Goal: Task Accomplishment & Management: Use online tool/utility

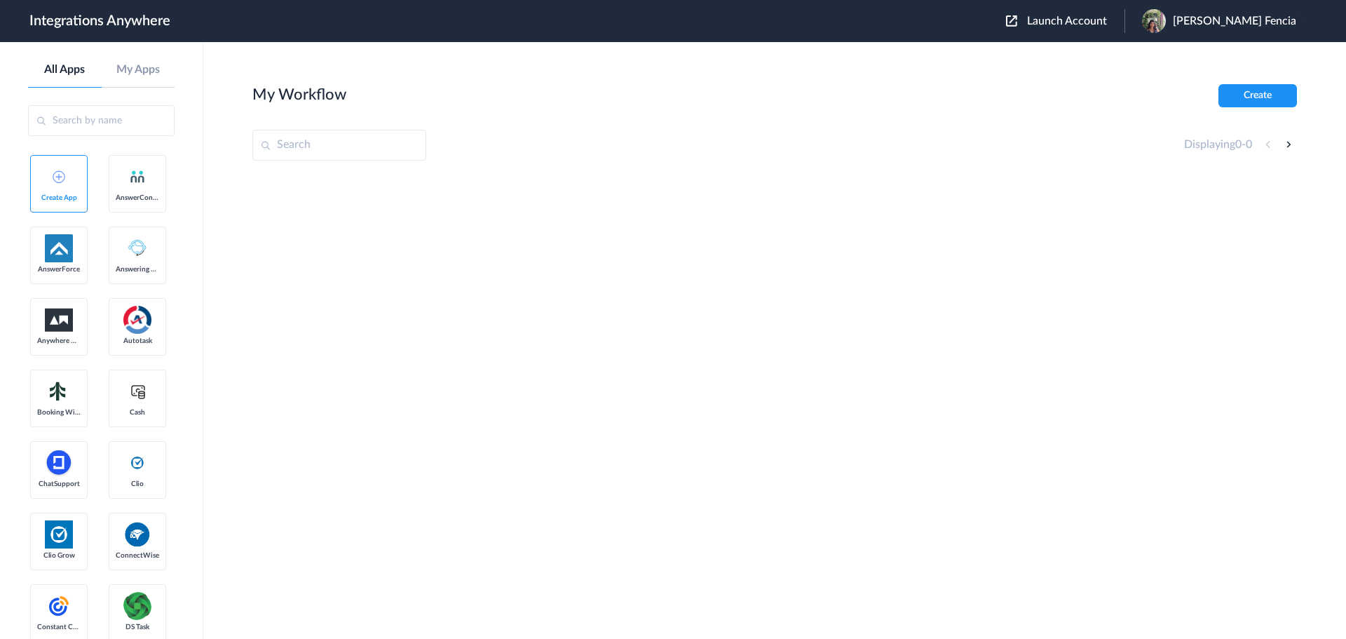
click at [1159, 37] on header "Integrations Anywhere Launch Account Cerone Fencia My Account Logout" at bounding box center [673, 21] width 1346 height 42
click at [1107, 25] on span "Launch Account" at bounding box center [1067, 20] width 80 height 11
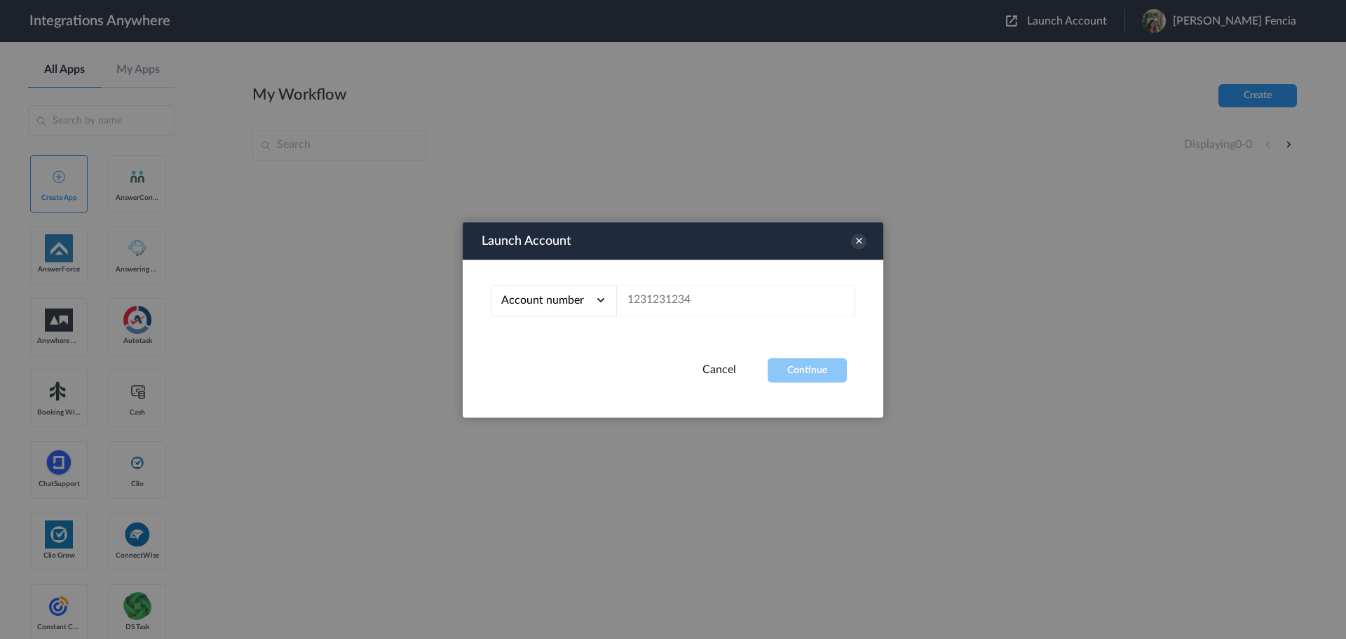
drag, startPoint x: 725, startPoint y: 287, endPoint x: 722, endPoint y: 294, distance: 8.2
click at [724, 288] on div "Account number Account number Email address" at bounding box center [673, 308] width 421 height 98
click at [722, 294] on input "text" at bounding box center [736, 301] width 238 height 32
paste input "9713468235"
type input "9713468235"
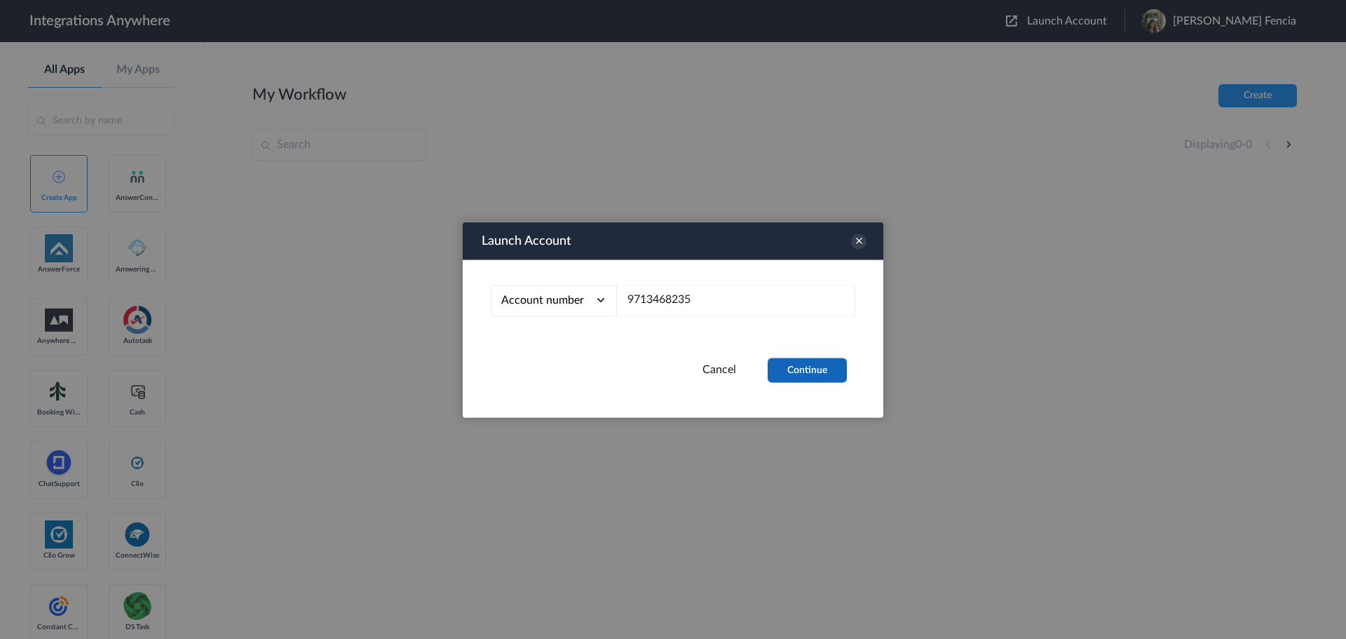
click at [782, 370] on button "Continue" at bounding box center [807, 370] width 79 height 25
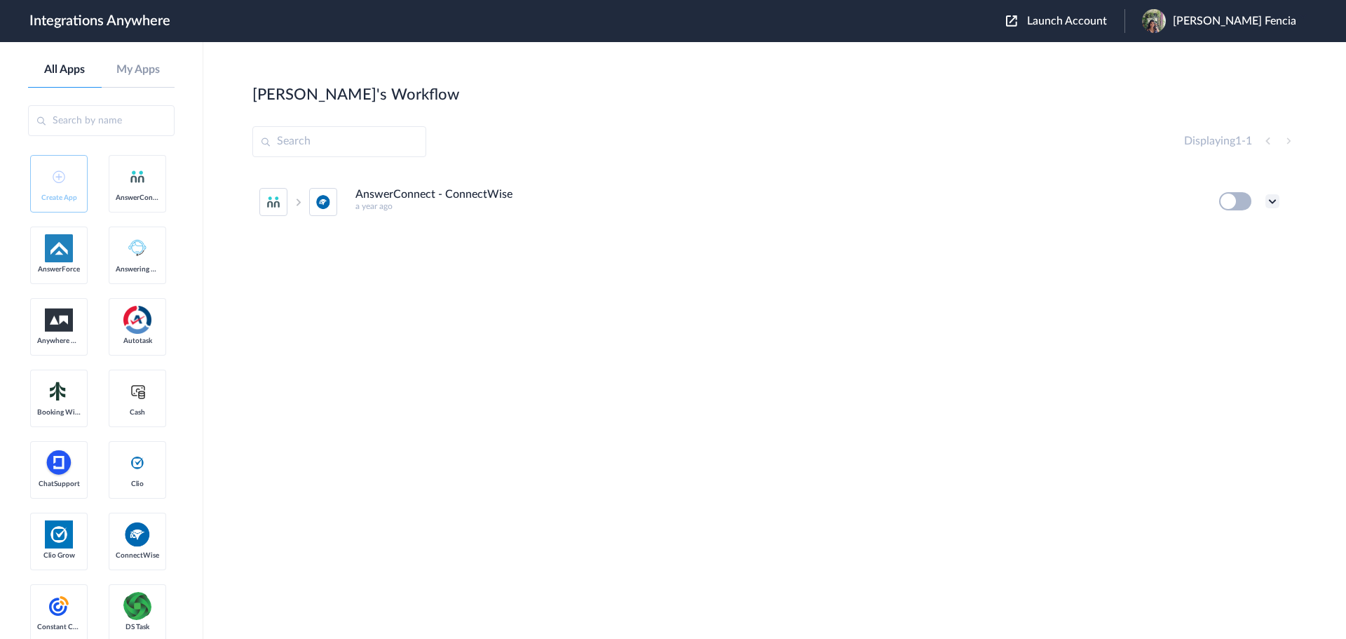
click at [1272, 198] on icon at bounding box center [1272, 201] width 14 height 14
click at [1227, 241] on li "Edit" at bounding box center [1233, 234] width 91 height 26
click at [1237, 207] on button at bounding box center [1235, 201] width 32 height 18
click at [1232, 204] on button at bounding box center [1235, 201] width 32 height 18
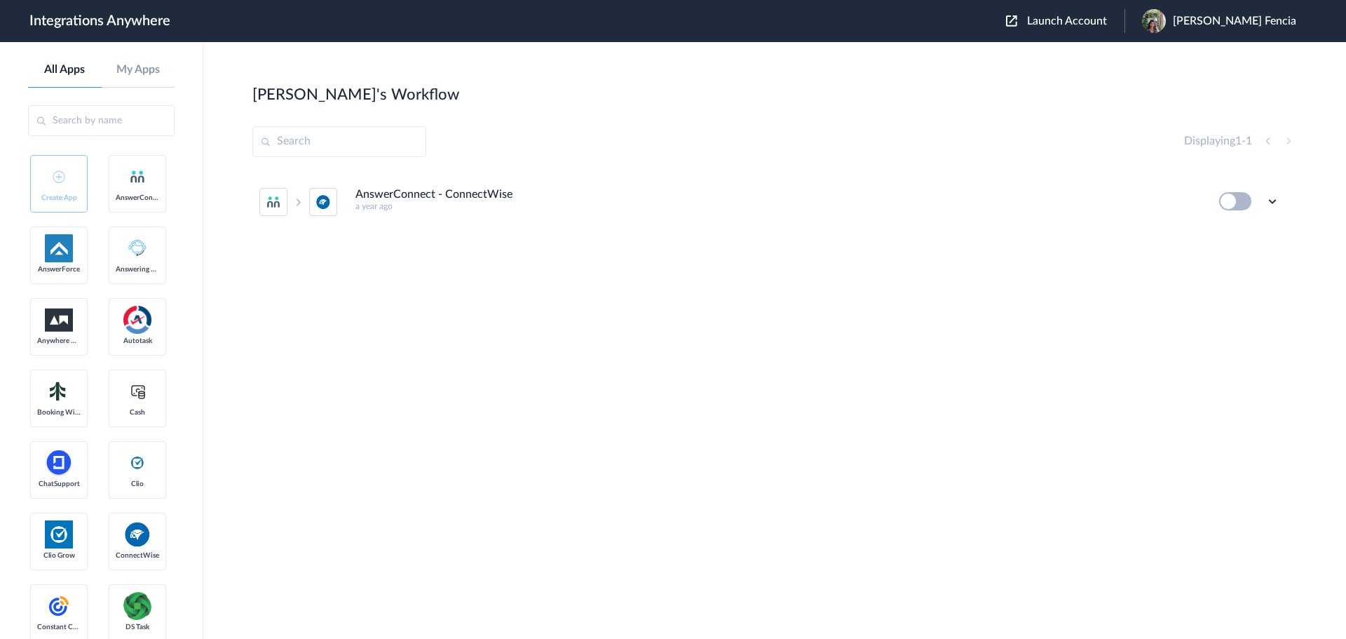
click at [1232, 204] on button at bounding box center [1235, 201] width 32 height 18
drag, startPoint x: 1234, startPoint y: 199, endPoint x: 1265, endPoint y: 199, distance: 30.8
click at [1265, 199] on div "Edit Task history Delete" at bounding box center [1249, 201] width 60 height 18
click at [1273, 202] on icon at bounding box center [1272, 201] width 14 height 14
click at [1232, 261] on link "Task history" at bounding box center [1232, 259] width 67 height 10
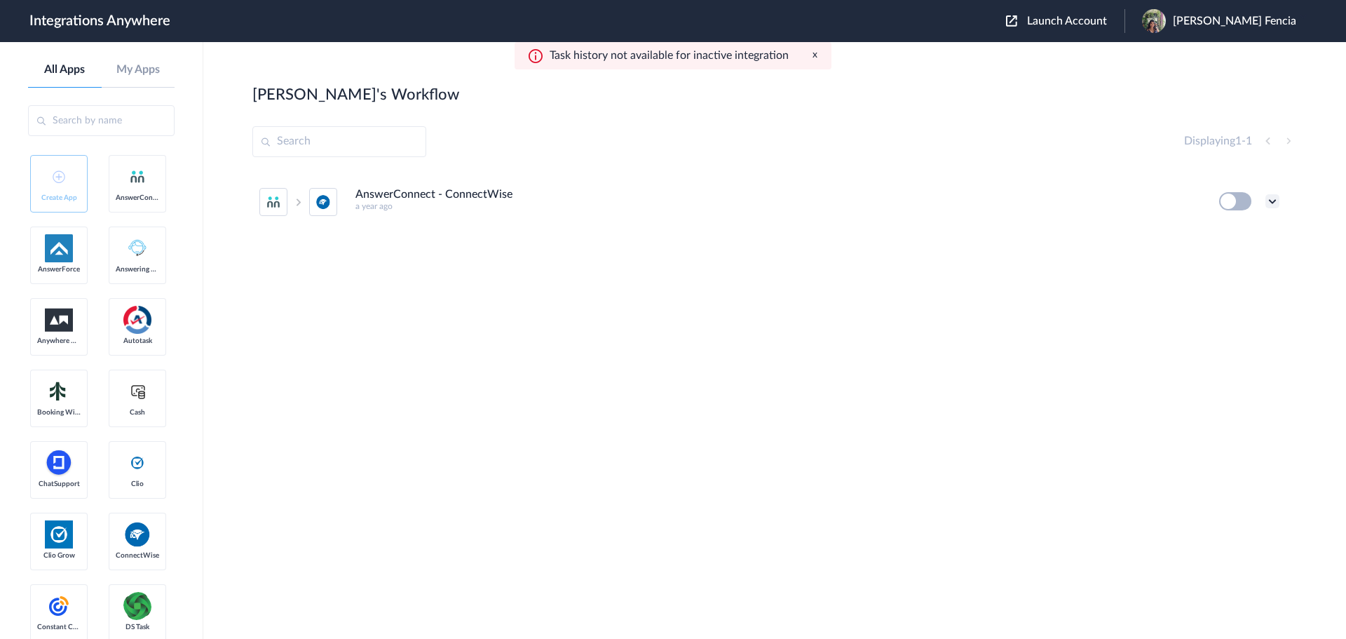
click at [1265, 200] on icon at bounding box center [1272, 201] width 14 height 14
click at [1224, 231] on link "Edit" at bounding box center [1216, 234] width 34 height 10
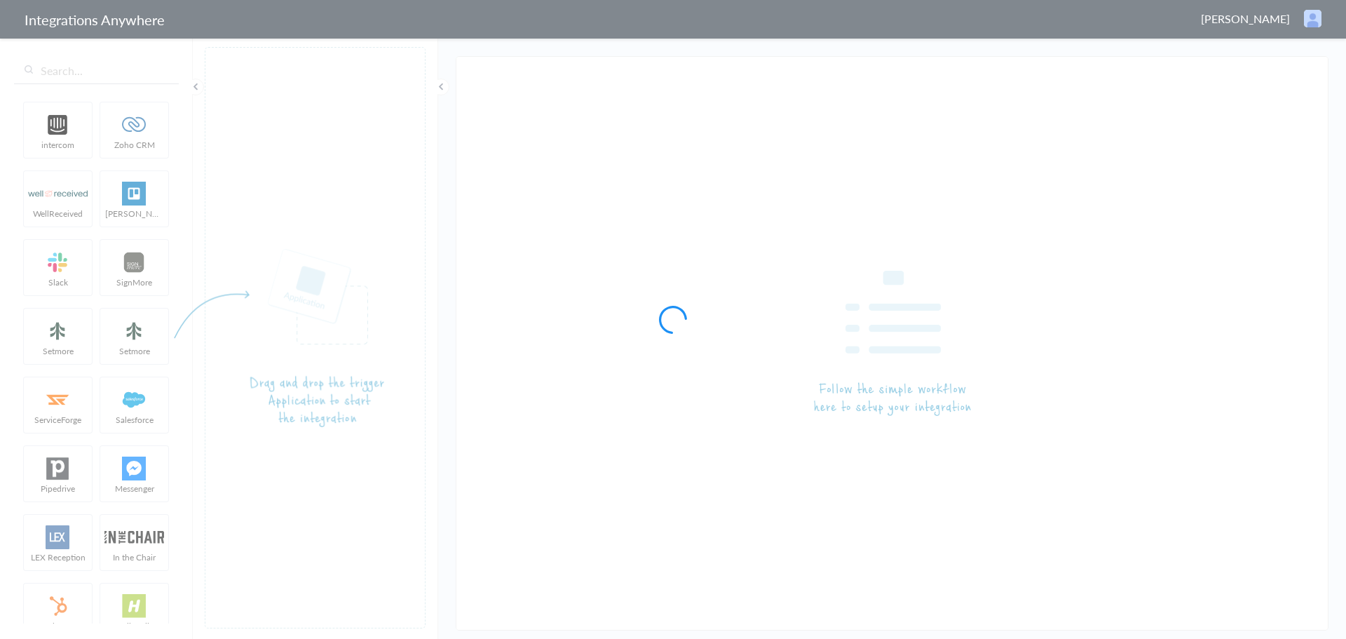
type input "AnswerConnect - ConnectWise"
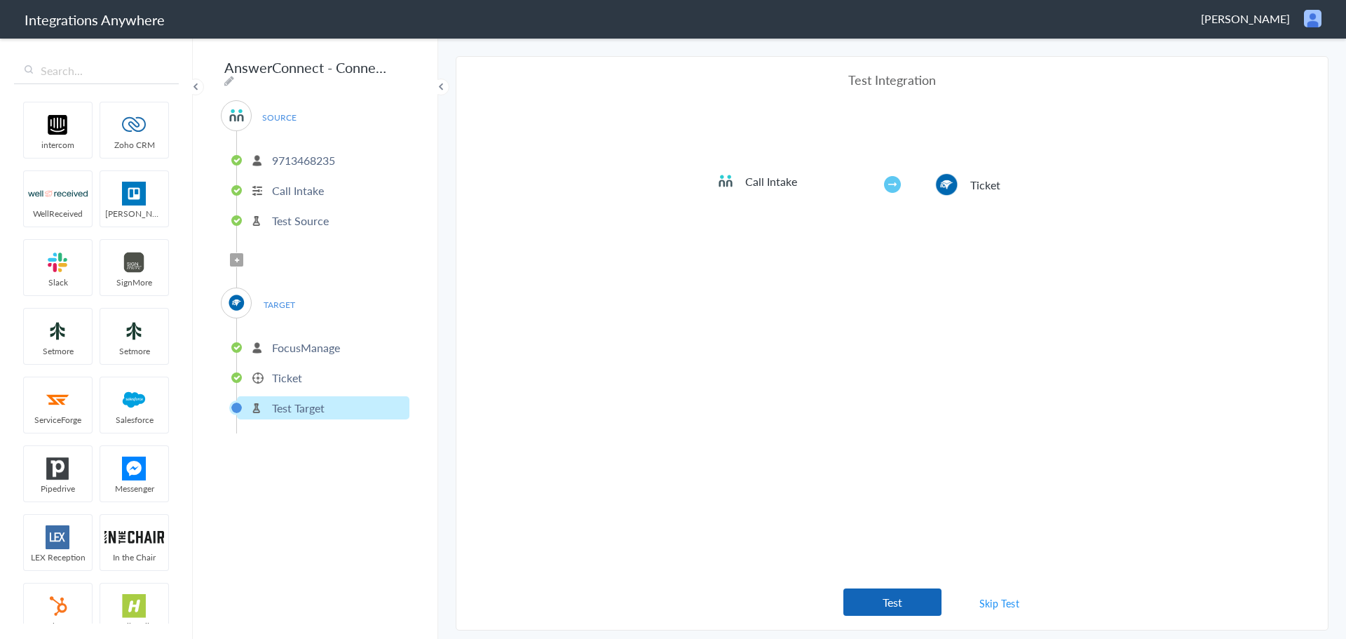
click at [899, 602] on button "Test" at bounding box center [892, 601] width 98 height 27
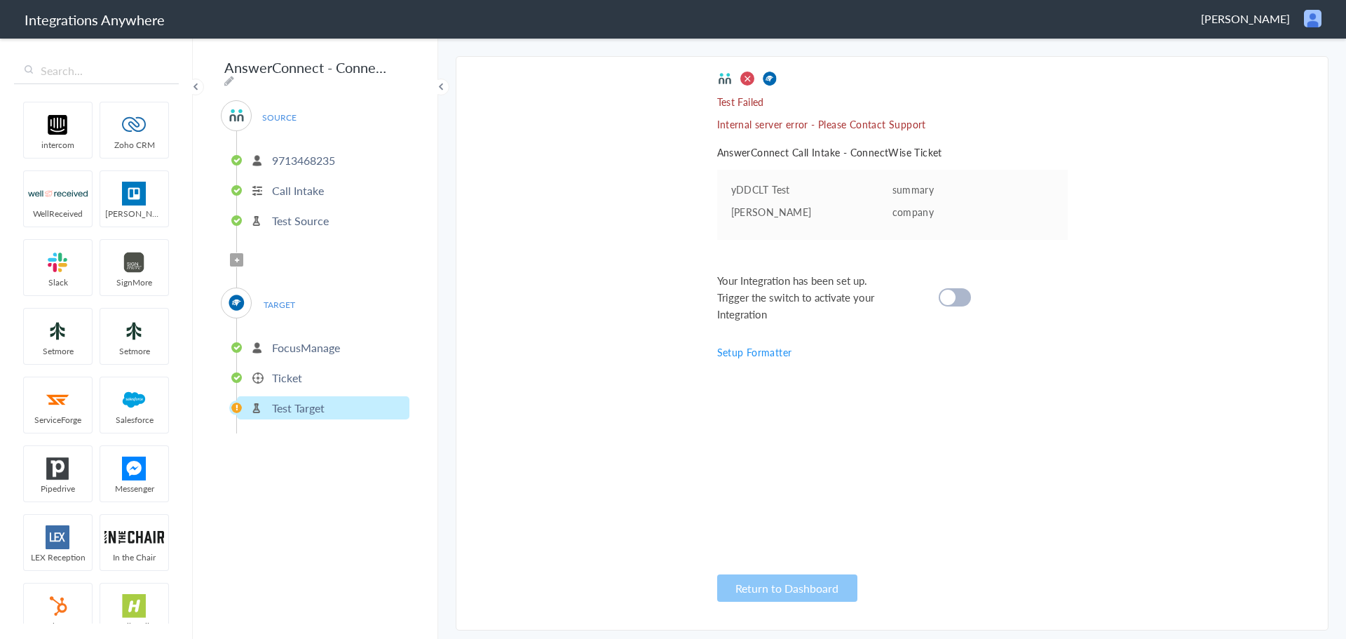
click at [960, 292] on div at bounding box center [955, 297] width 32 height 18
click at [955, 299] on cite at bounding box center [947, 297] width 15 height 15
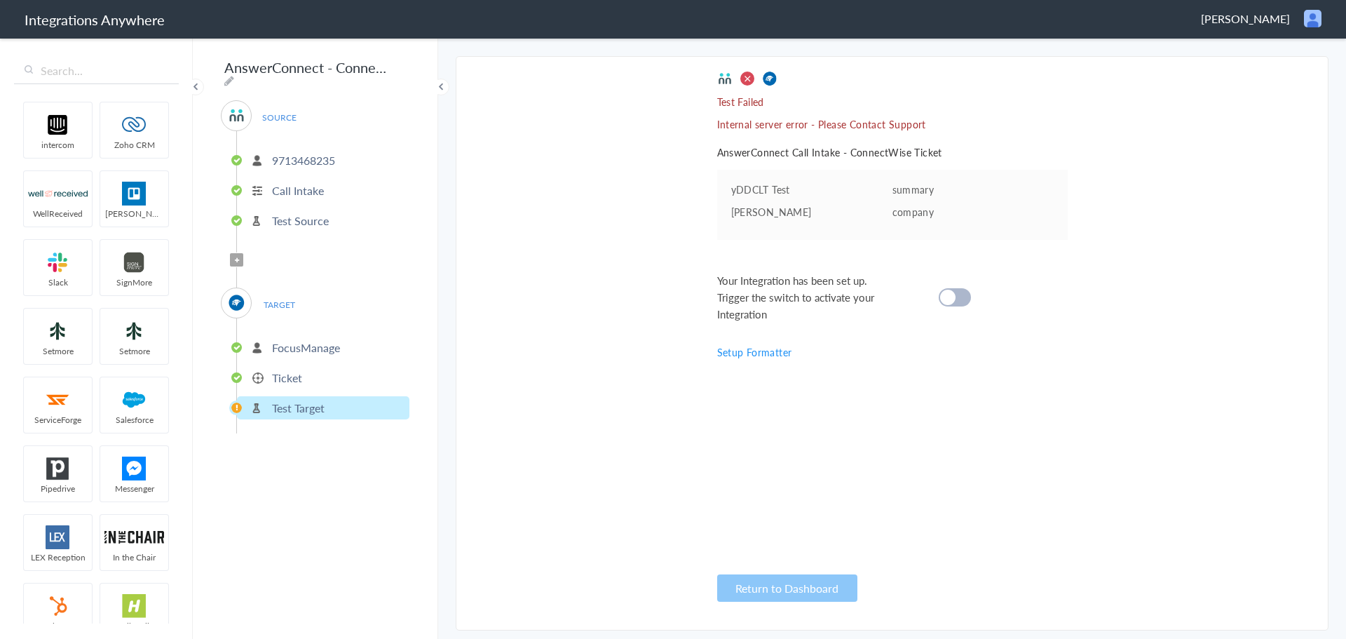
click at [955, 299] on cite at bounding box center [947, 297] width 15 height 15
drag, startPoint x: 698, startPoint y: 123, endPoint x: 1023, endPoint y: 132, distance: 325.4
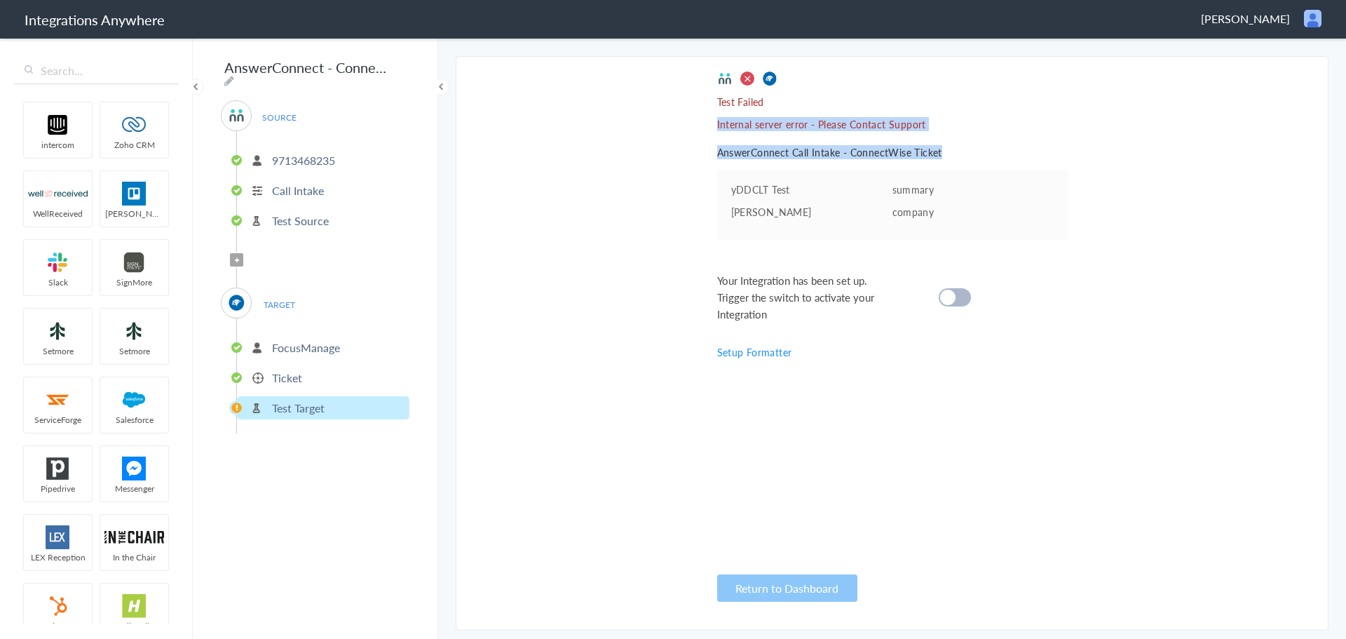
click at [1023, 132] on section "Select Account 9713468235 Rename Delete (a year ago) 8774011761 Rename Delete (…" at bounding box center [892, 343] width 873 height 574
click at [957, 159] on div "Test Failed Internal server error - Please Contact Support AnswerConnect Call I…" at bounding box center [892, 343] width 350 height 545
click at [764, 348] on link "Setup Formatter" at bounding box center [754, 352] width 75 height 14
click at [764, 353] on link "Setup Formatter" at bounding box center [754, 352] width 75 height 14
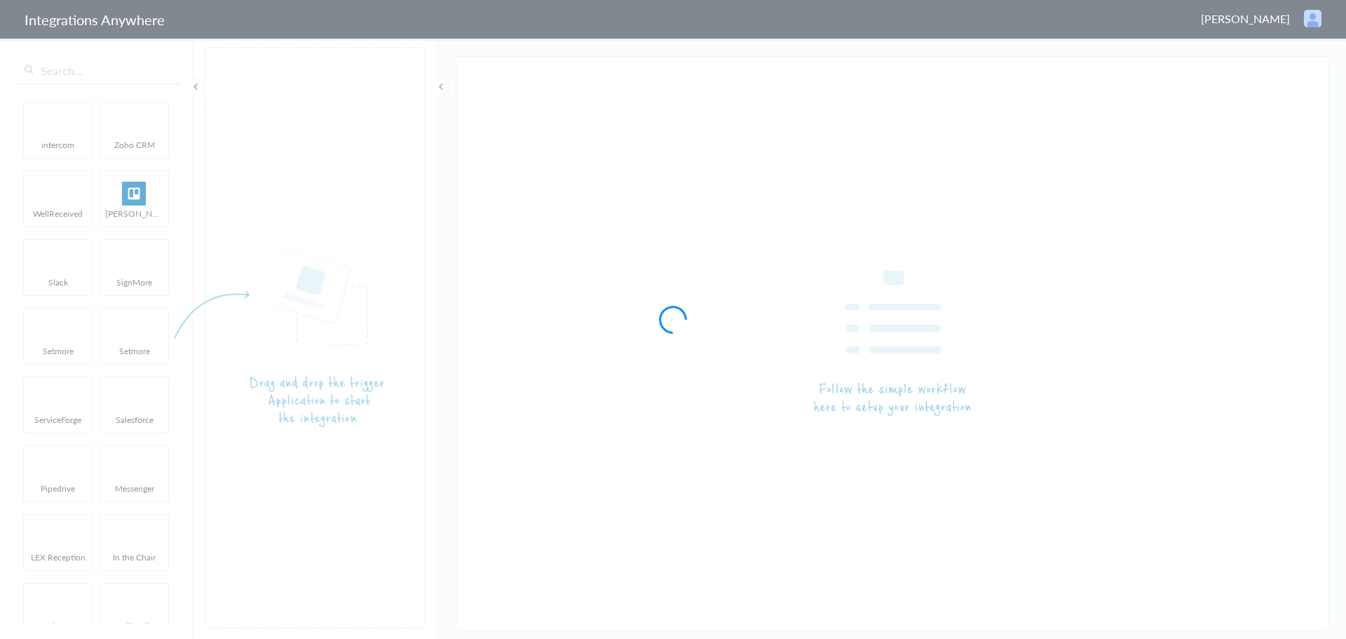
type input "AnswerConnect - ConnectWise"
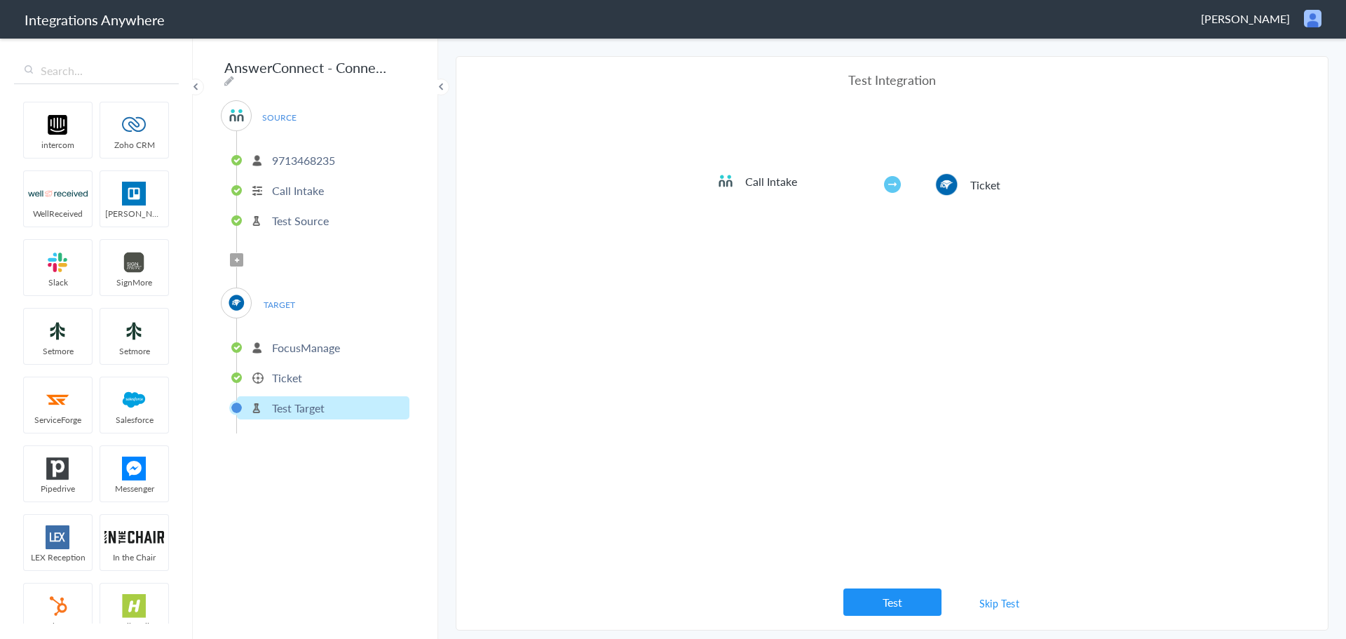
click at [992, 603] on link "Skip Test" at bounding box center [999, 602] width 74 height 25
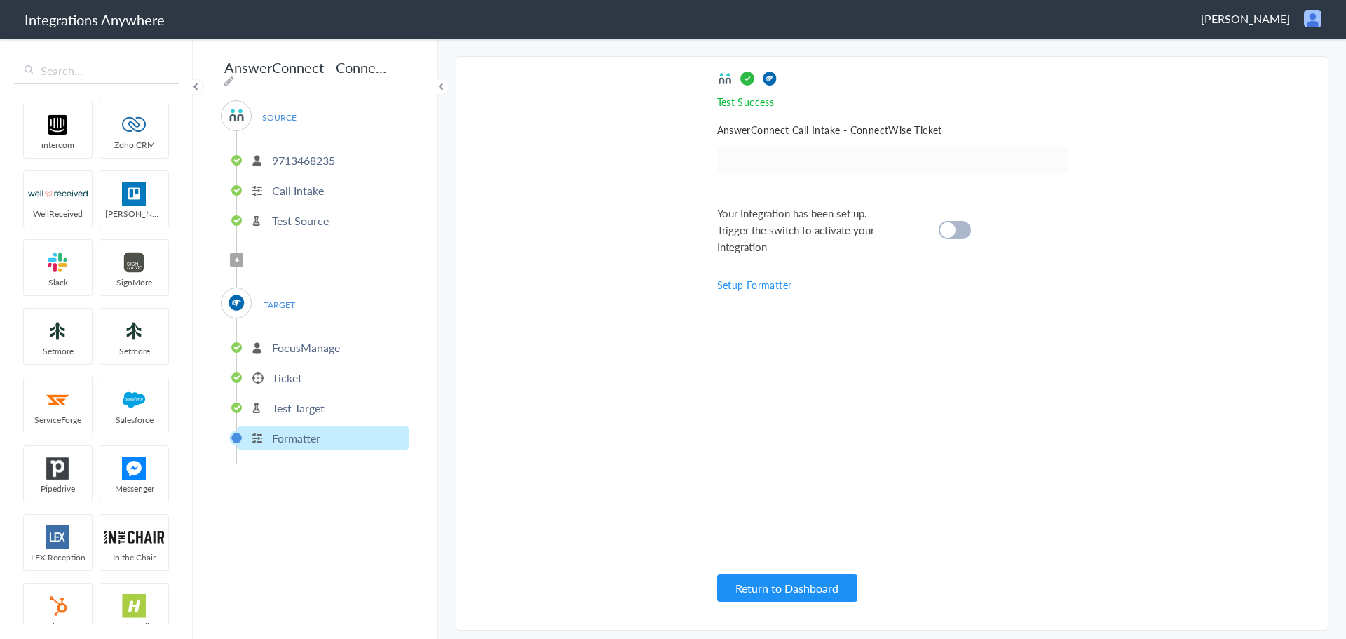
click at [953, 219] on div "Your Integration has been set up. Trigger the switch to activate your Integrati…" at bounding box center [874, 230] width 315 height 50
click at [953, 231] on cite at bounding box center [947, 229] width 15 height 15
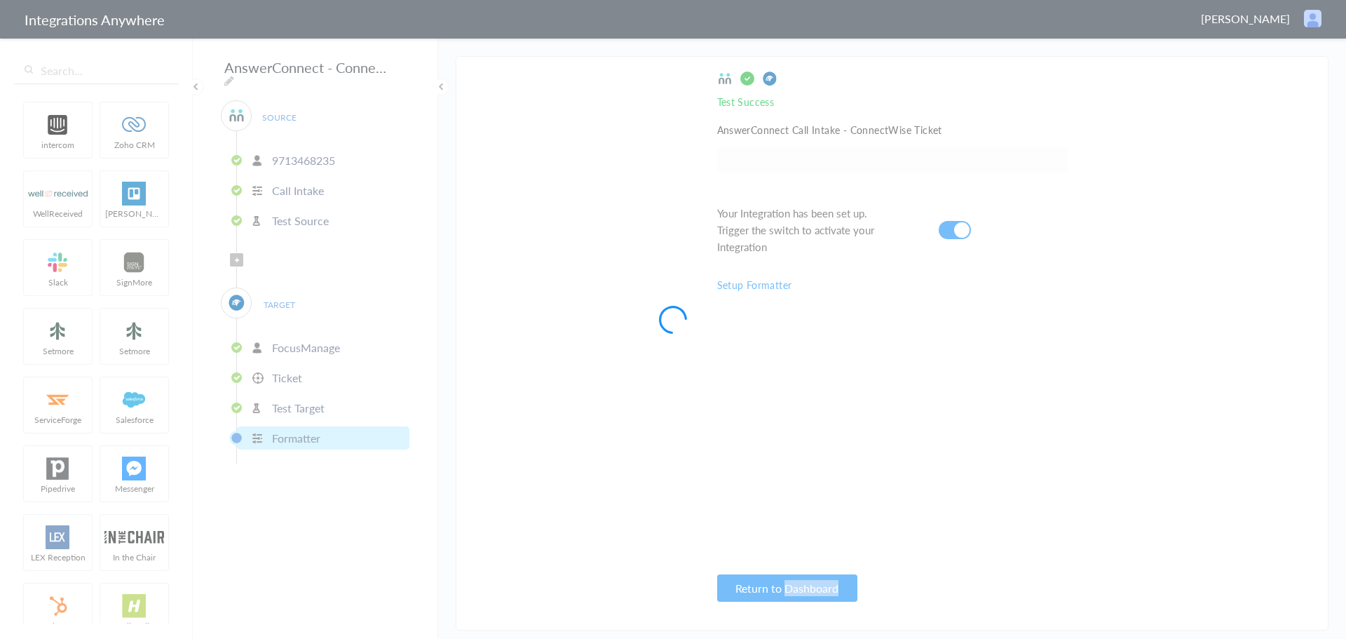
click at [953, 231] on div at bounding box center [673, 319] width 1346 height 639
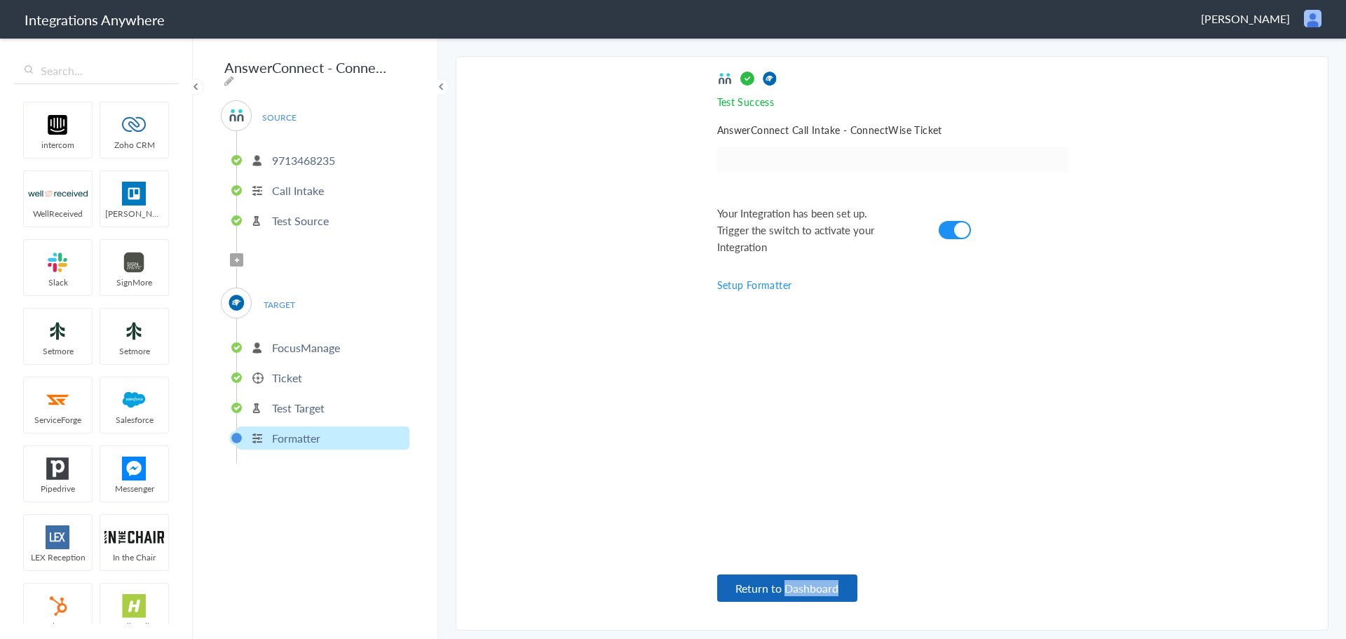
click at [750, 590] on button "Return to Dashboard" at bounding box center [787, 587] width 140 height 27
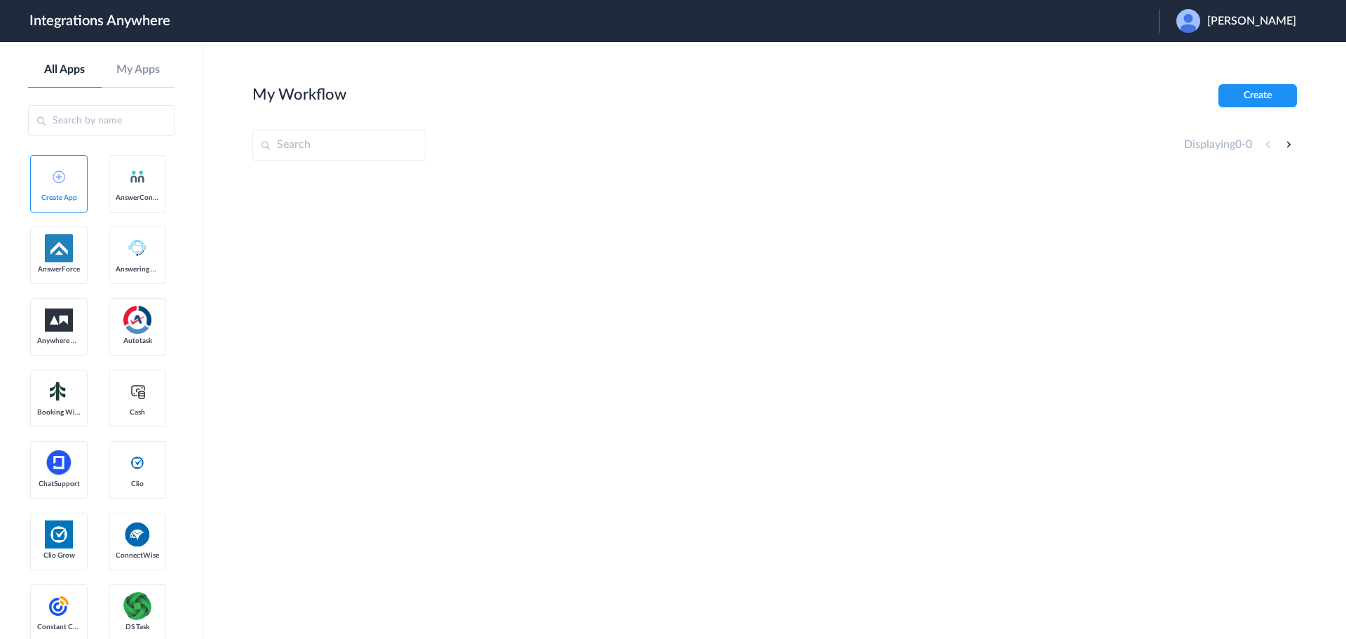
click at [1251, 29] on div "[PERSON_NAME]" at bounding box center [1243, 21] width 134 height 24
click at [1243, 58] on li "Logout" at bounding box center [1234, 57] width 151 height 26
